Goal: Book appointment/travel/reservation

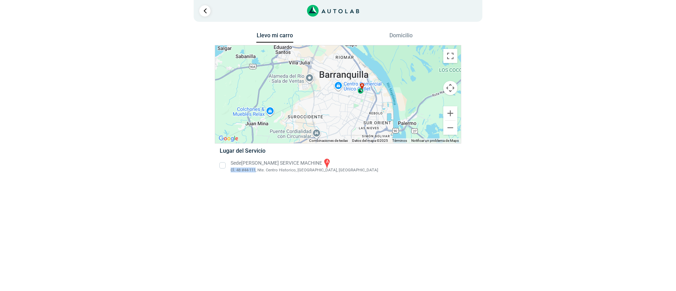
drag, startPoint x: 230, startPoint y: 171, endPoint x: 257, endPoint y: 172, distance: 26.8
click at [257, 172] on li "Sede [PERSON_NAME] SERVICE MACHINE a Cl. 48 #44-111, Nte. Centro Historico, [GE…" at bounding box center [337, 166] width 247 height 16
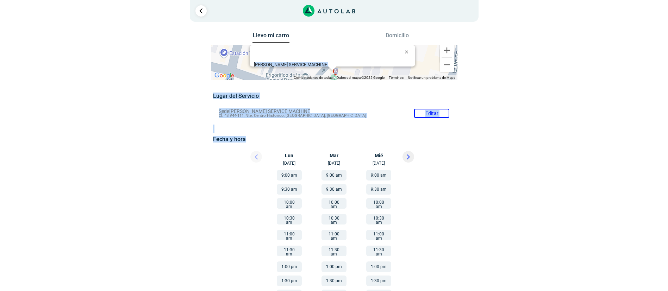
drag, startPoint x: 460, startPoint y: 139, endPoint x: 519, endPoint y: 34, distance: 120.8
click at [519, 34] on div "Llevo mi carro [GEOGRAPHIC_DATA] ← Mover a la izquierda → Mover a la derecha ↑ …" at bounding box center [334, 227] width 423 height 392
click at [512, 77] on div "Llevo mi carro [GEOGRAPHIC_DATA] ← Mover a la izquierda → Mover a la derecha ↑ …" at bounding box center [334, 227] width 423 height 392
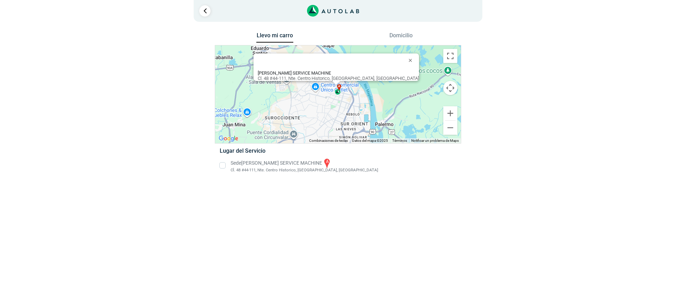
click at [288, 70] on b "[PERSON_NAME] SERVICE MACHINE" at bounding box center [294, 72] width 73 height 5
